Goal: Task Accomplishment & Management: Use online tool/utility

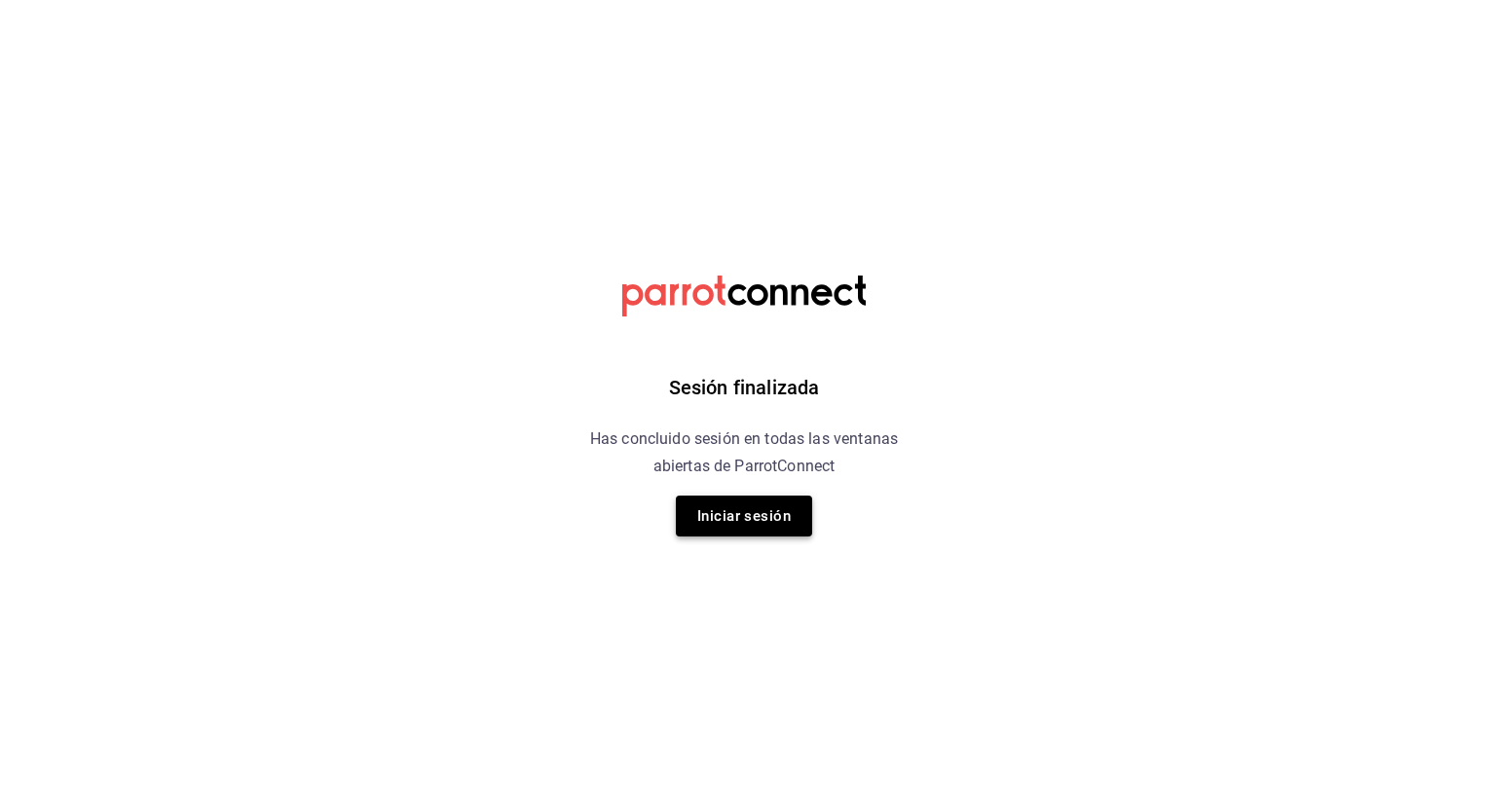
click at [731, 513] on button "Iniciar sesión" at bounding box center [744, 516] width 137 height 41
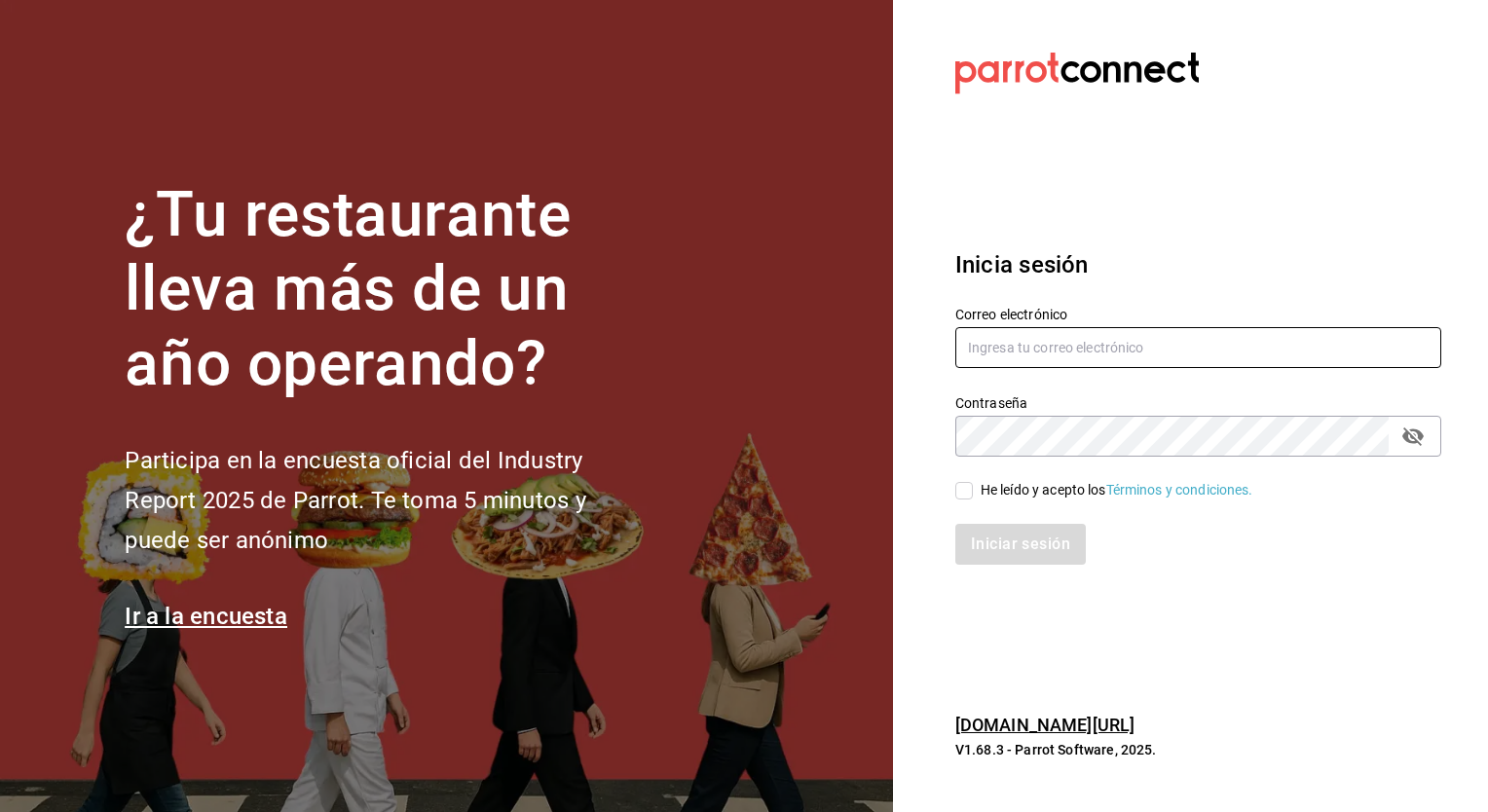
click at [1015, 345] on input "text" at bounding box center [1198, 347] width 486 height 41
type input "[EMAIL_ADDRESS][DOMAIN_NAME]"
click at [961, 492] on input "He leído y acepto los Términos y condiciones." at bounding box center [964, 491] width 18 height 18
checkbox input "true"
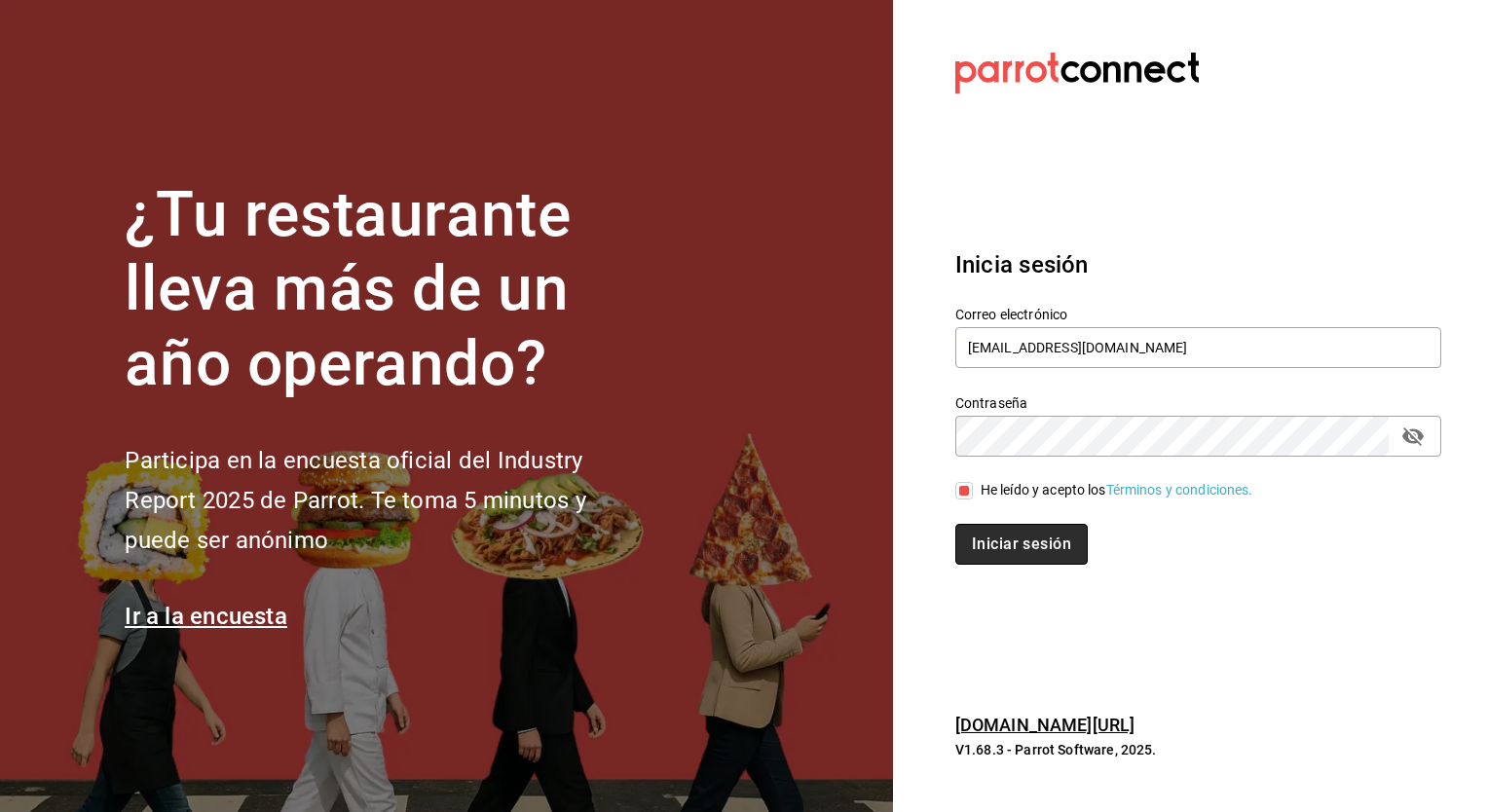
click at [998, 539] on button "Iniciar sesión" at bounding box center [1021, 544] width 133 height 41
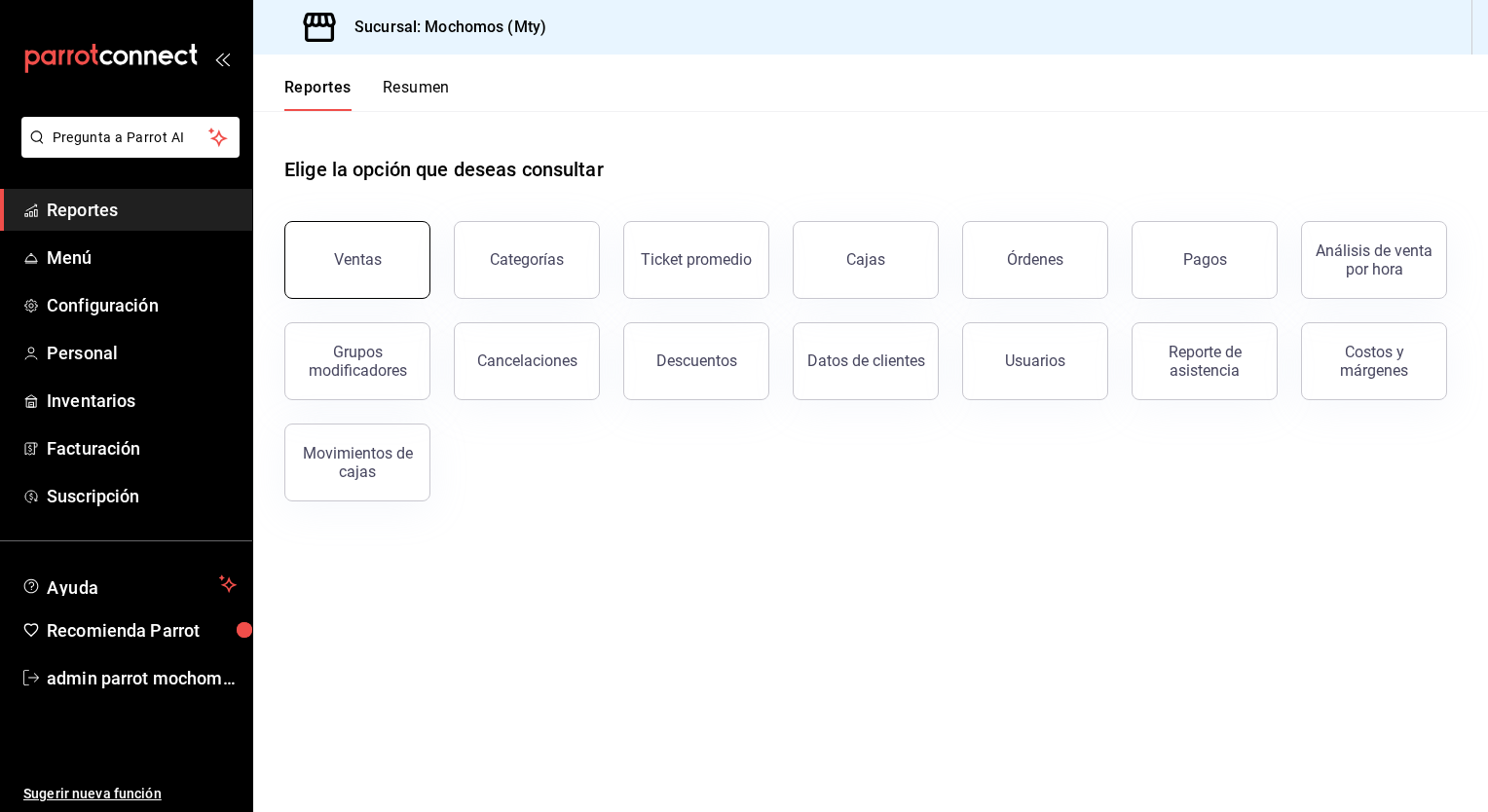
click at [366, 261] on div "Ventas" at bounding box center [358, 259] width 48 height 19
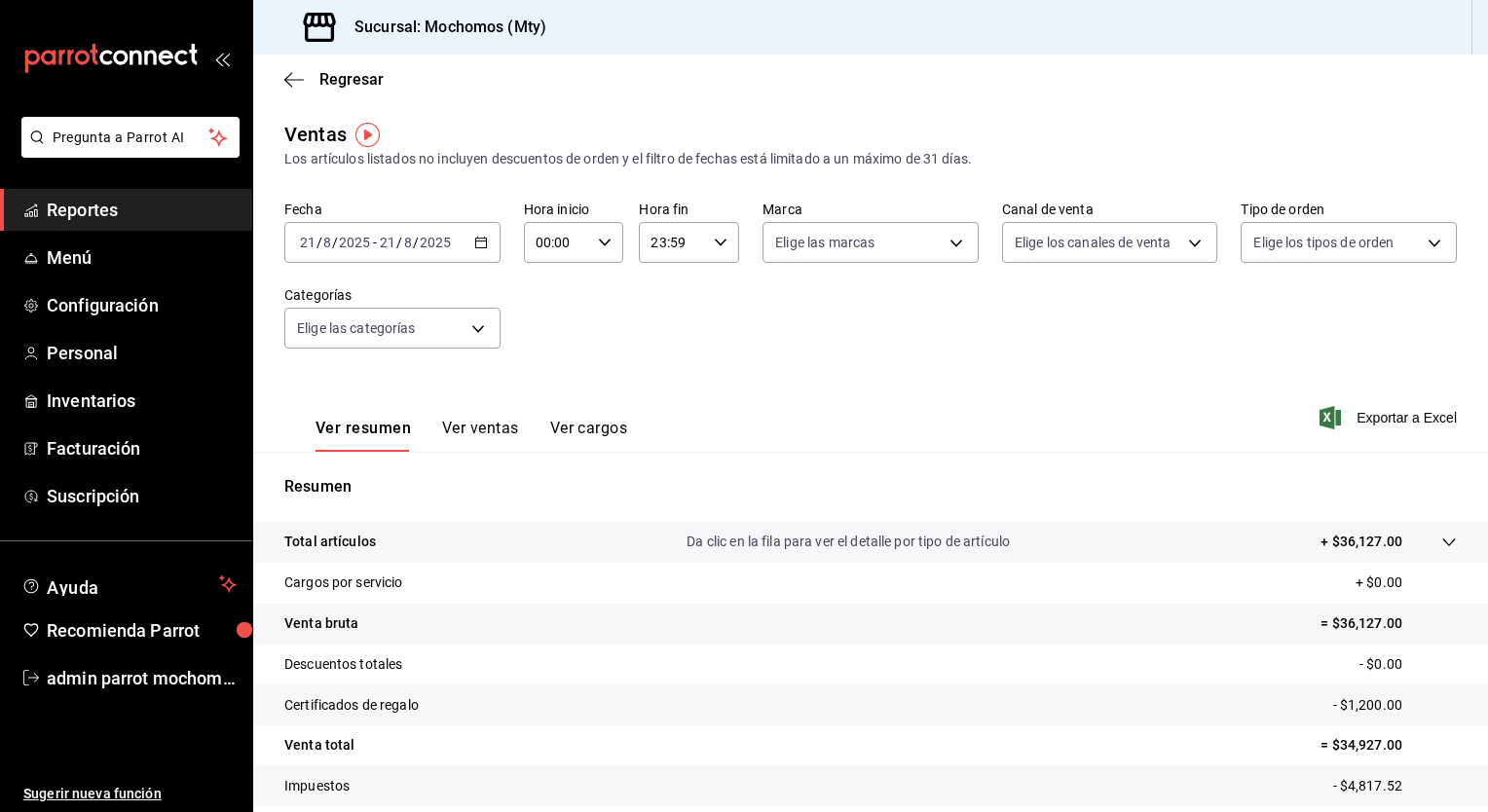
click at [476, 239] on icon "button" at bounding box center [481, 242] width 14 height 14
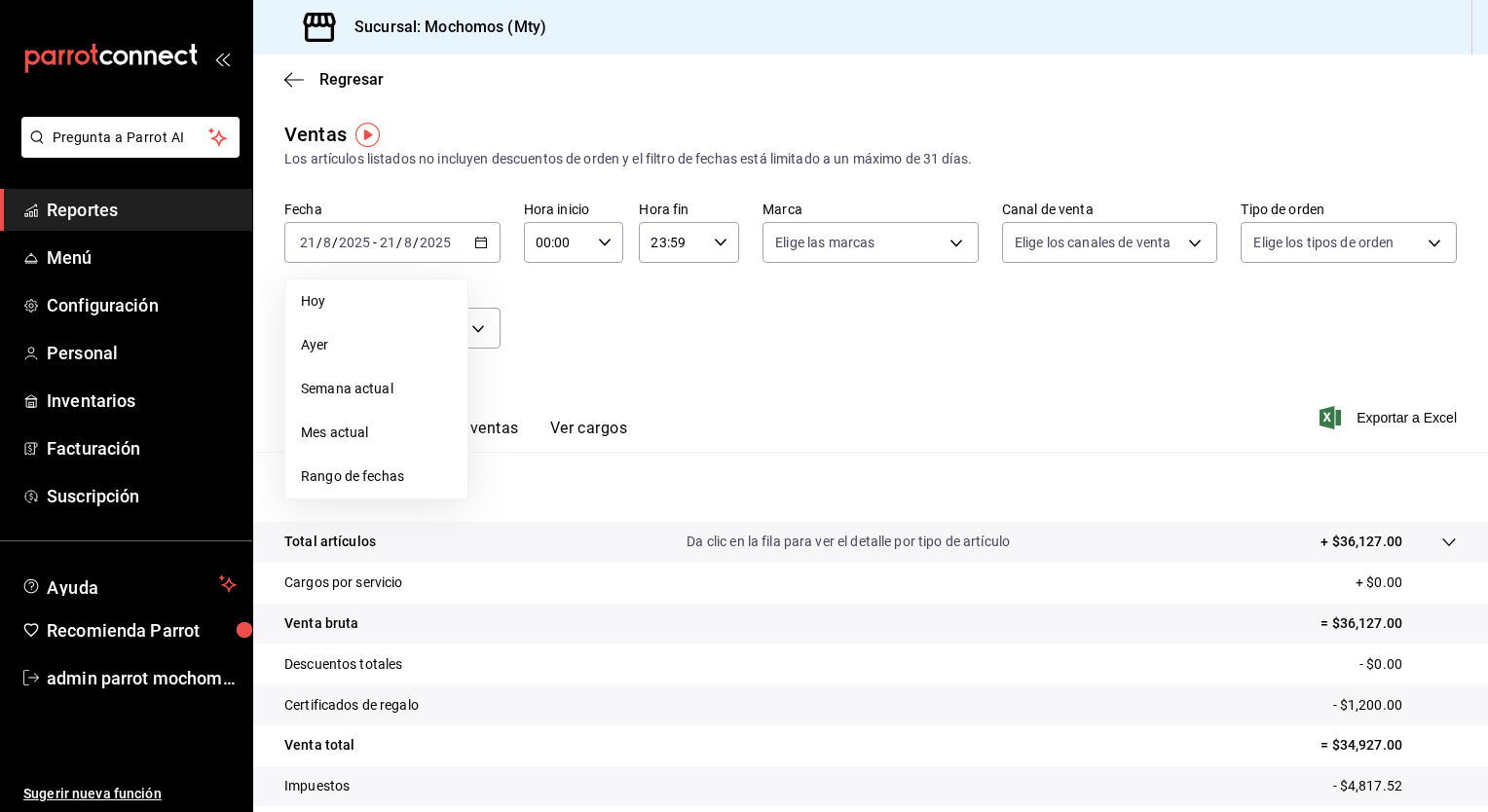
click at [360, 469] on span "Rango de fechas" at bounding box center [375, 476] width 151 height 20
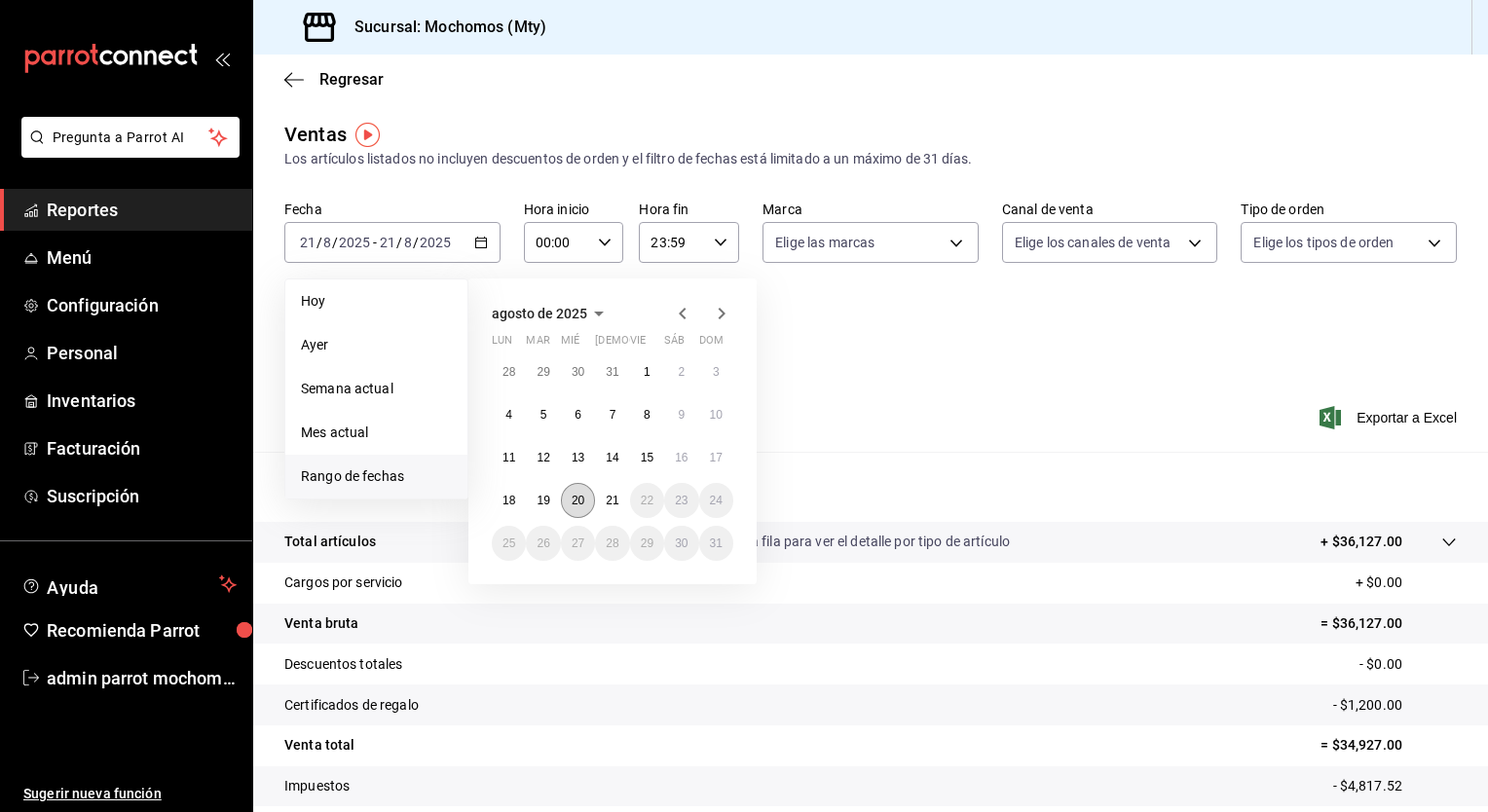
click at [578, 509] on button "20" at bounding box center [578, 500] width 34 height 35
click at [606, 504] on abbr "21" at bounding box center [612, 501] width 13 height 14
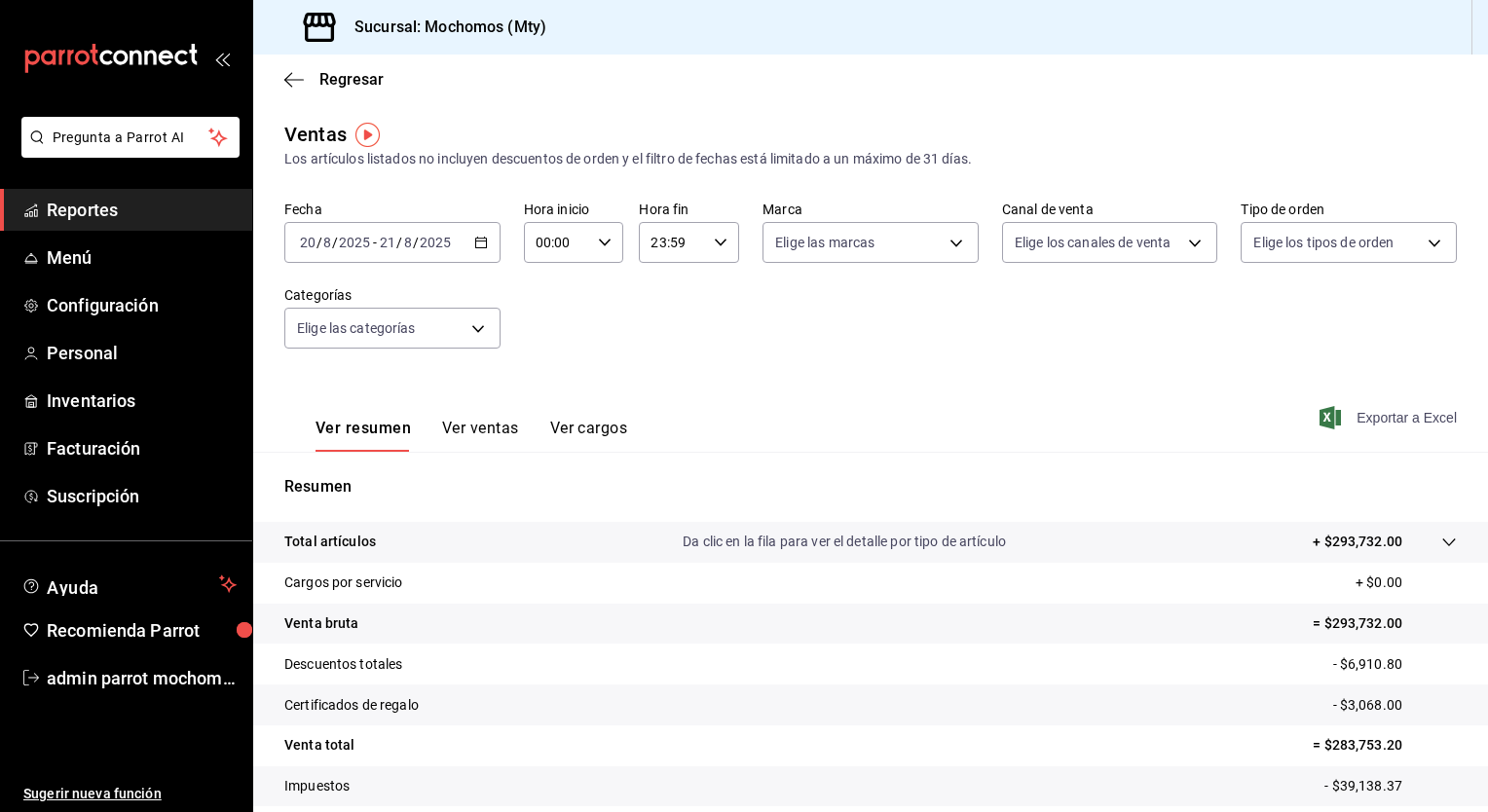
click at [1362, 417] on span "Exportar a Excel" at bounding box center [1390, 417] width 134 height 23
